Goal: Transaction & Acquisition: Obtain resource

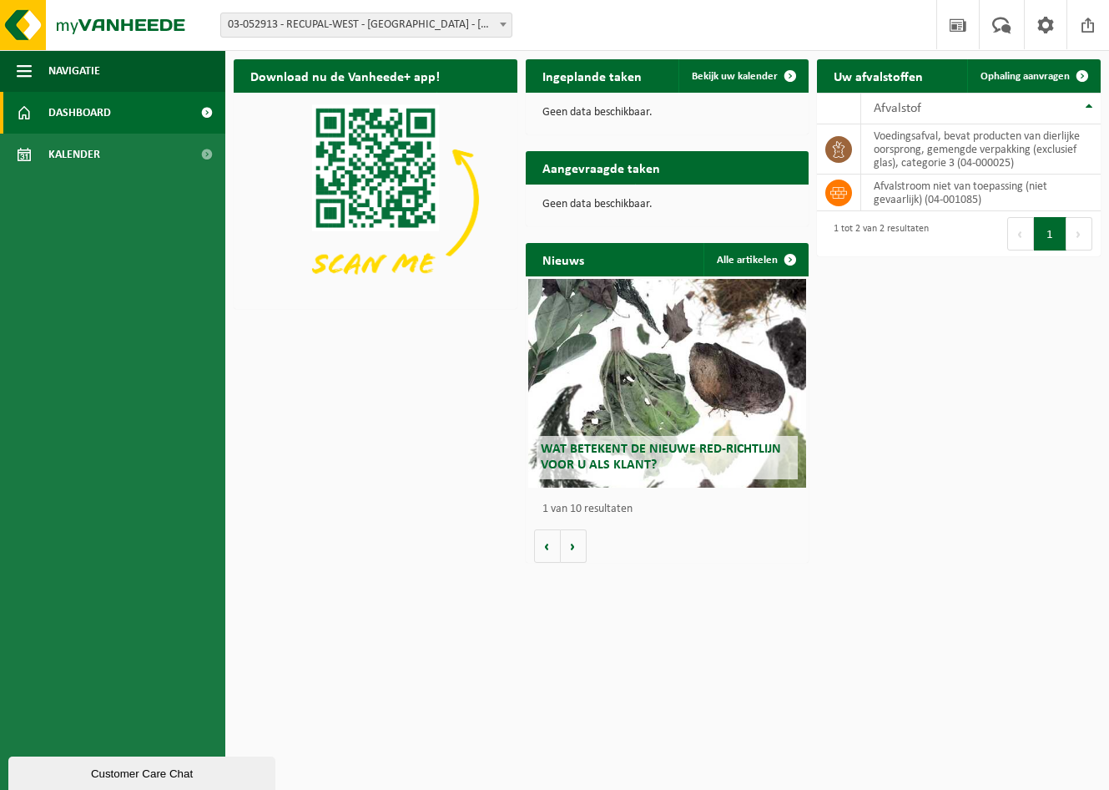
click at [432, 23] on span "03-052913 - RECUPAL-WEST - [GEOGRAPHIC_DATA] - [GEOGRAPHIC_DATA]" at bounding box center [366, 24] width 290 height 23
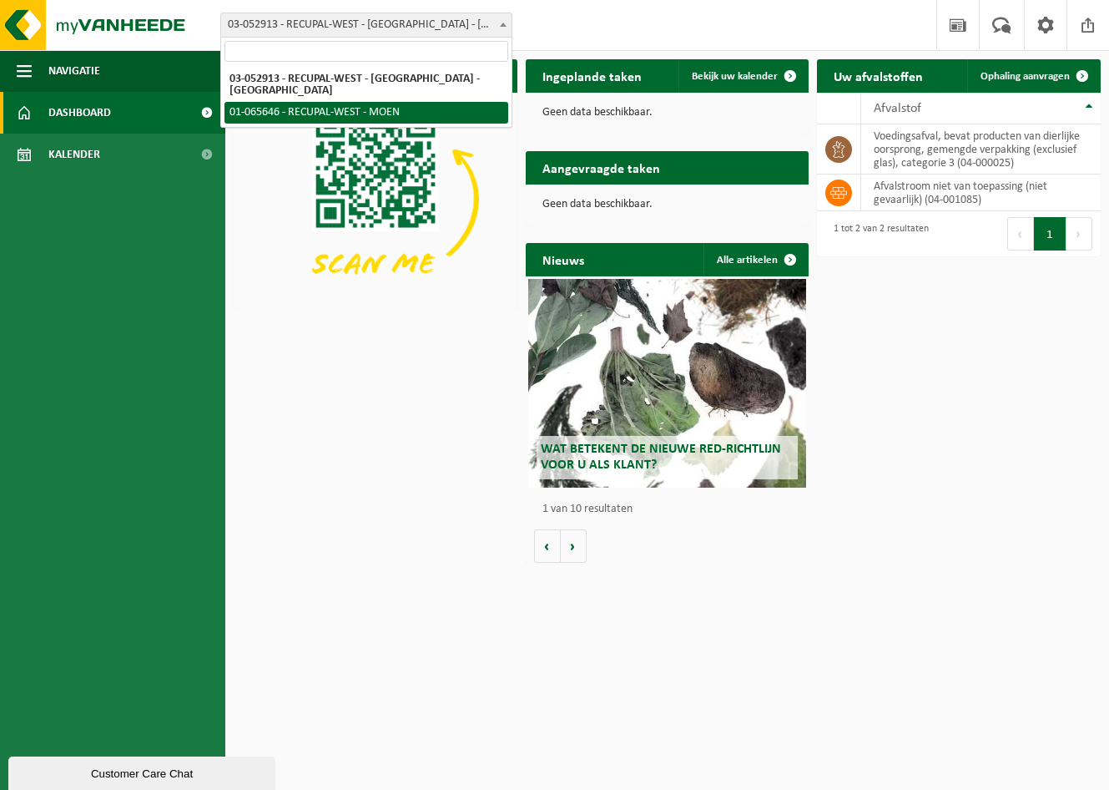
select select "31393"
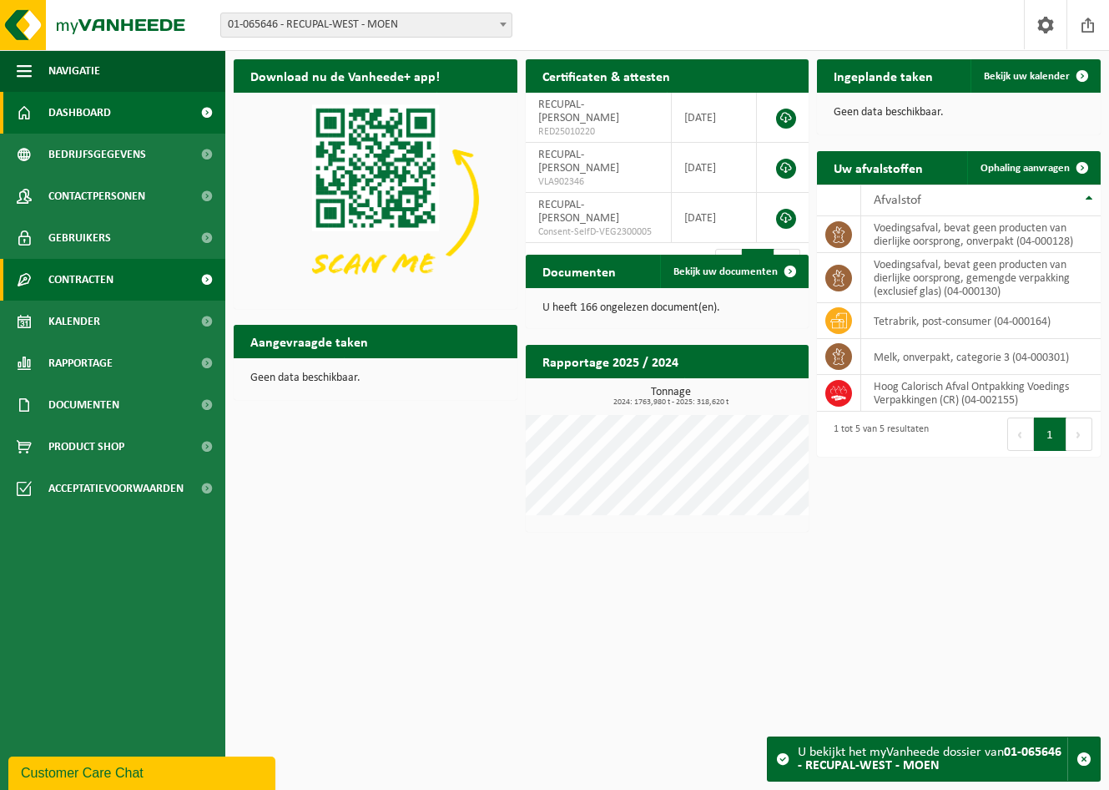
click at [66, 285] on span "Contracten" at bounding box center [80, 280] width 65 height 42
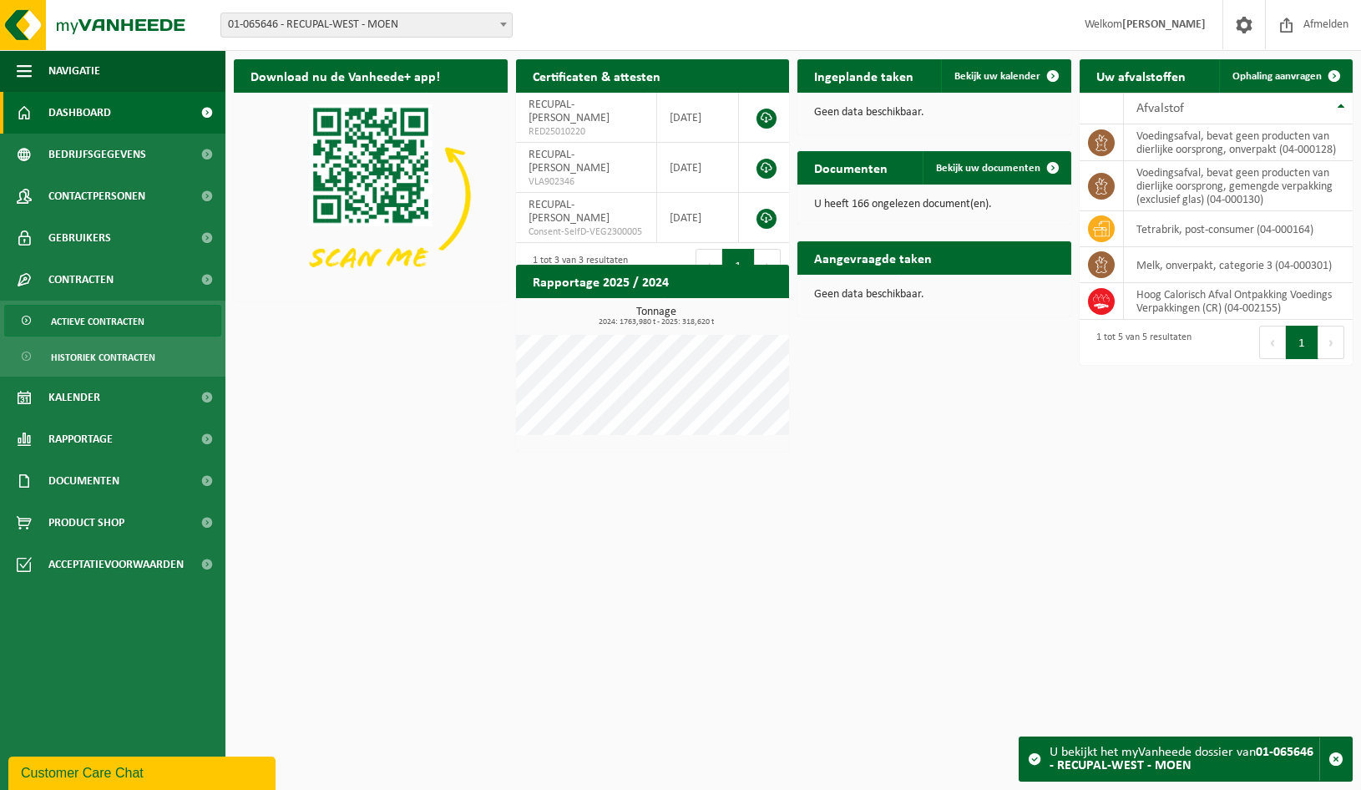
click at [139, 321] on span "Actieve contracten" at bounding box center [97, 321] width 93 height 32
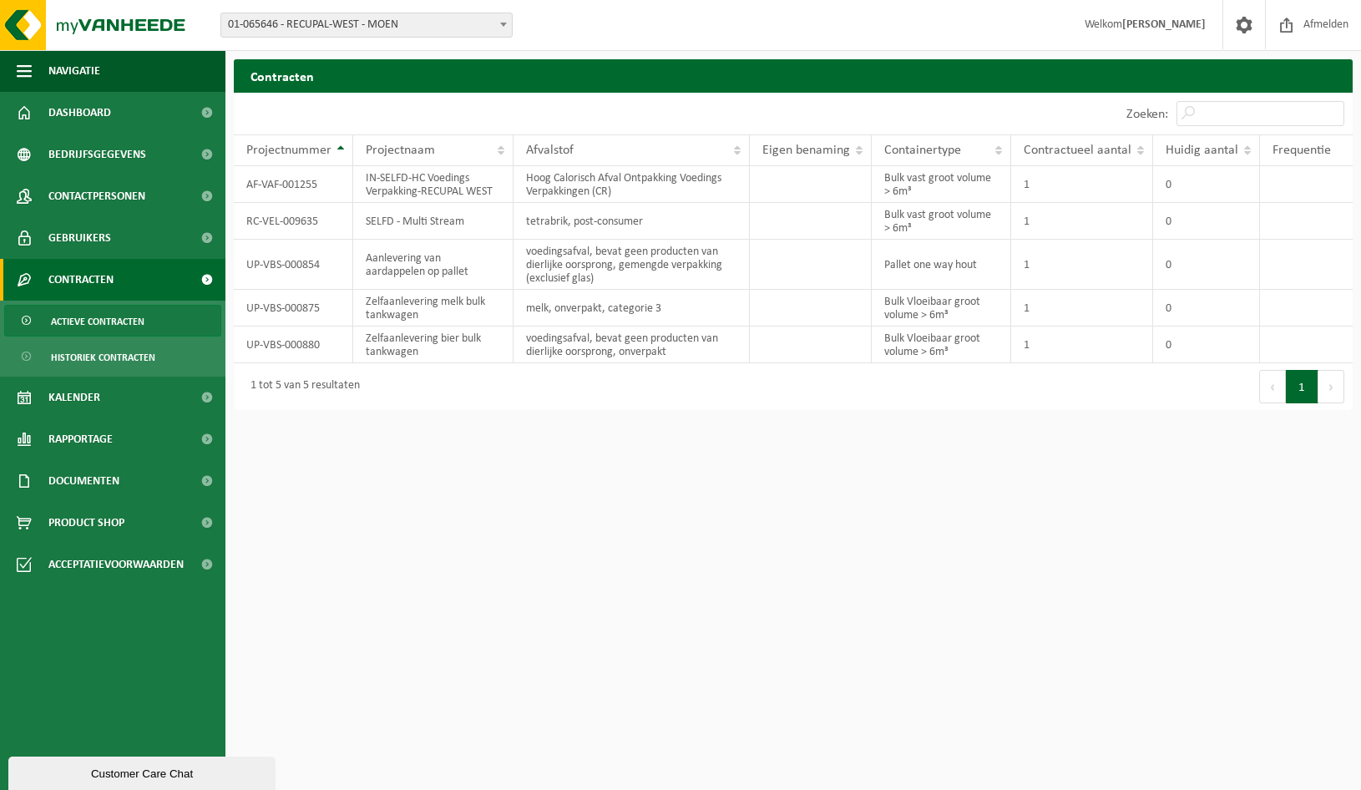
click at [120, 320] on span "Actieve contracten" at bounding box center [97, 321] width 93 height 32
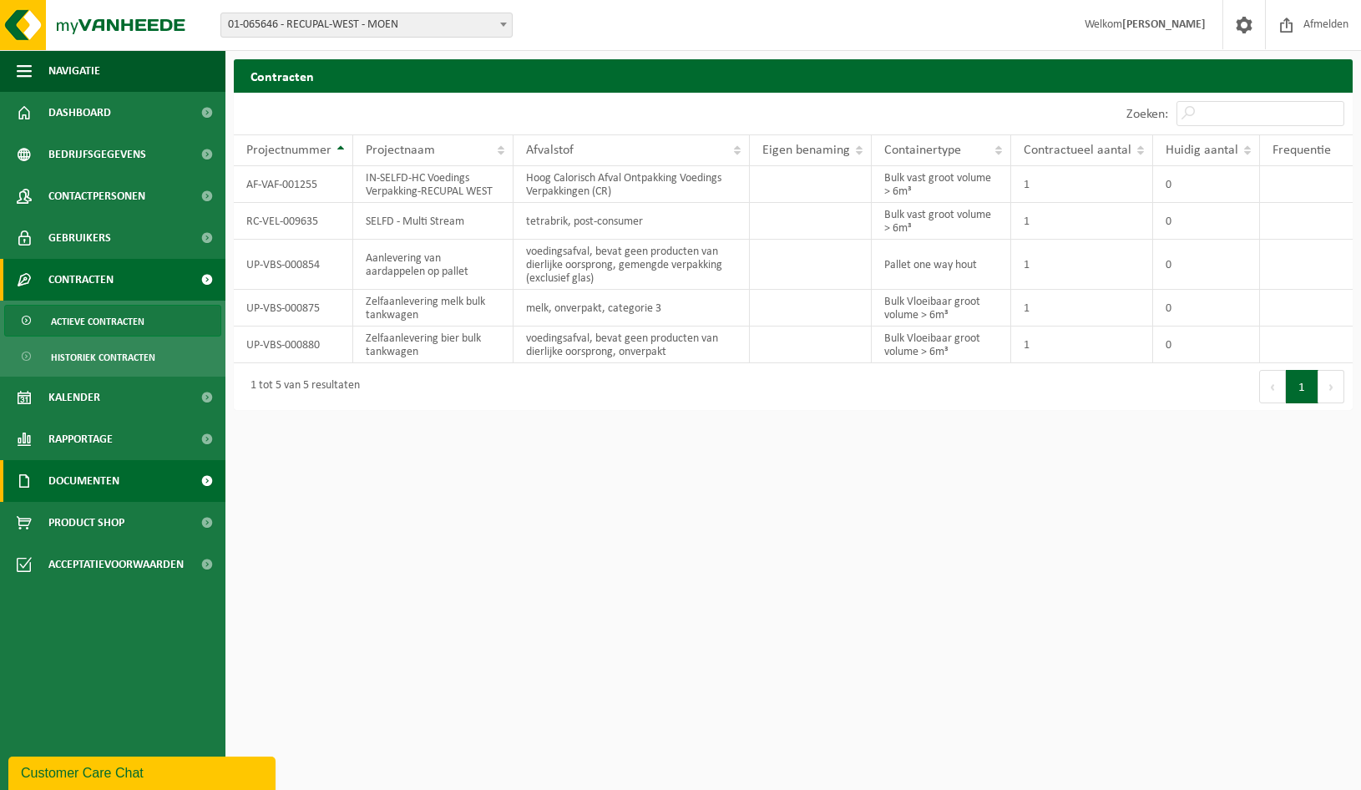
click at [131, 477] on link "Documenten" at bounding box center [112, 481] width 225 height 42
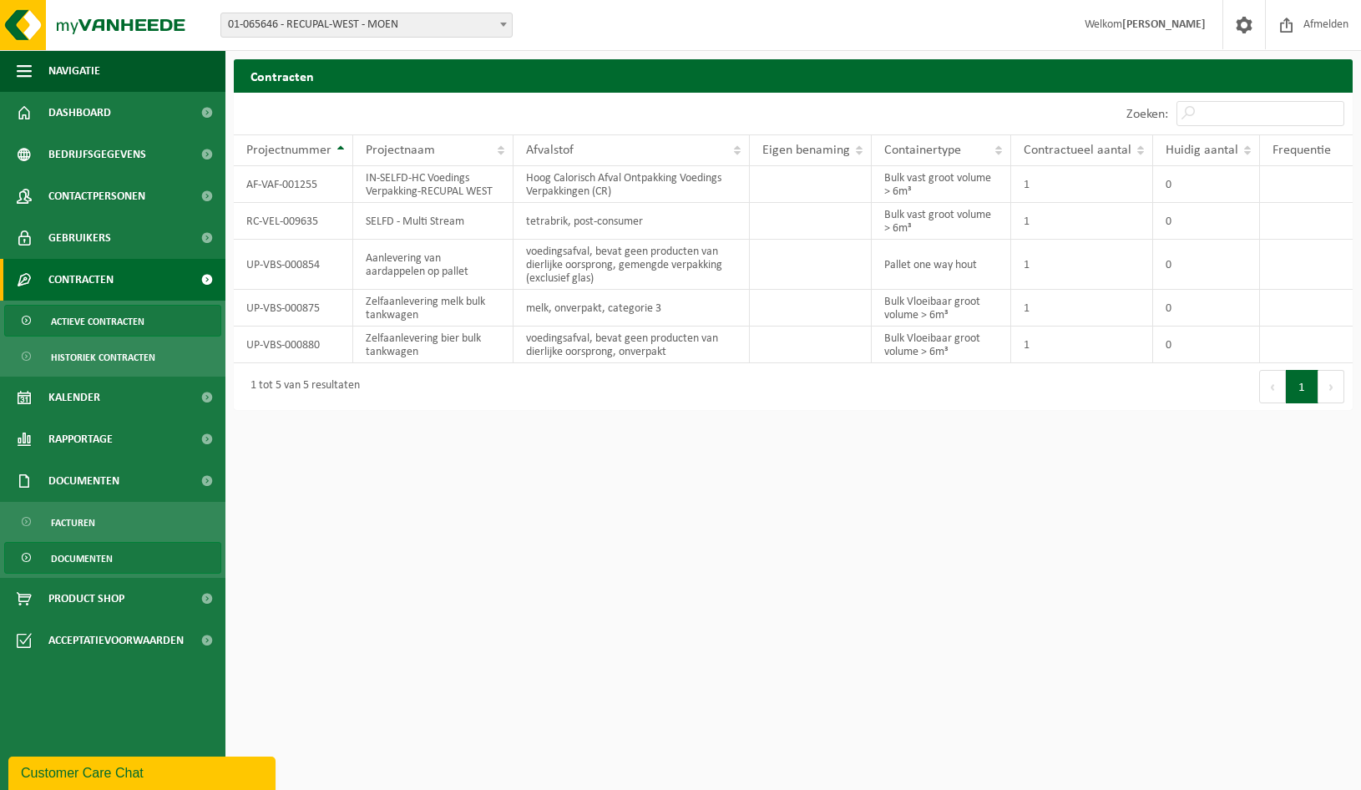
click at [89, 561] on span "Documenten" at bounding box center [82, 559] width 62 height 32
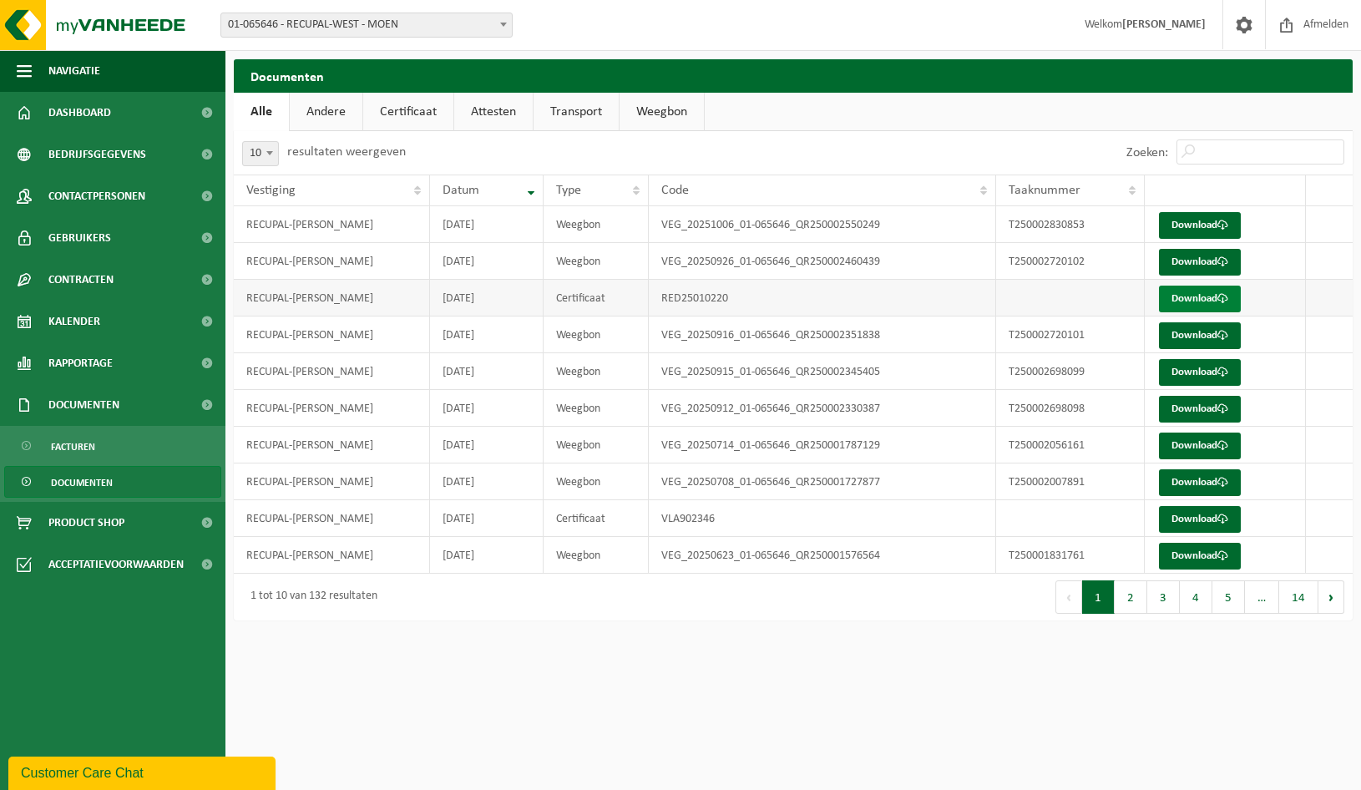
click at [1211, 301] on link "Download" at bounding box center [1200, 298] width 82 height 27
click at [1197, 297] on link "Download" at bounding box center [1200, 298] width 82 height 27
